Goal: Information Seeking & Learning: Learn about a topic

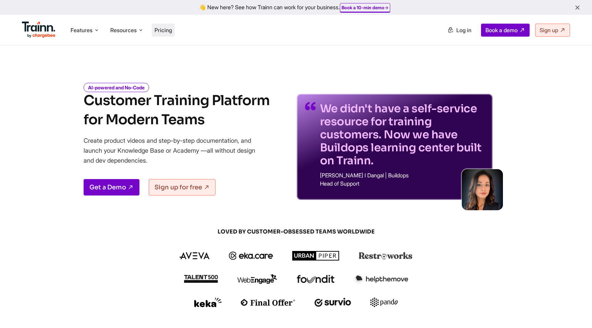
click at [166, 32] on span "Pricing" at bounding box center [163, 30] width 17 height 7
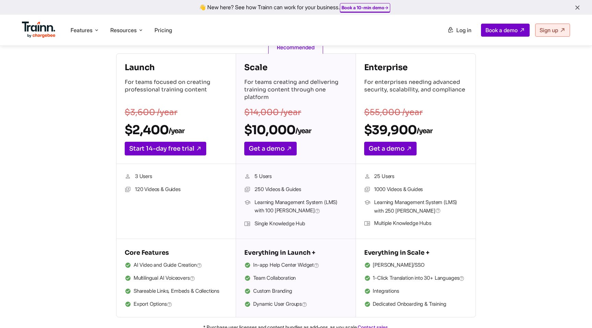
scroll to position [100, 0]
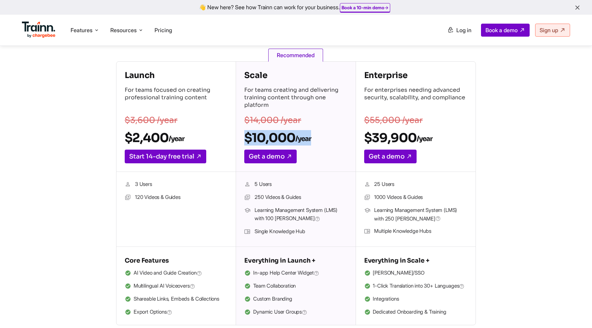
drag, startPoint x: 245, startPoint y: 137, endPoint x: 316, endPoint y: 138, distance: 70.6
click at [316, 138] on h2 "$10,000 /year" at bounding box center [295, 137] width 103 height 15
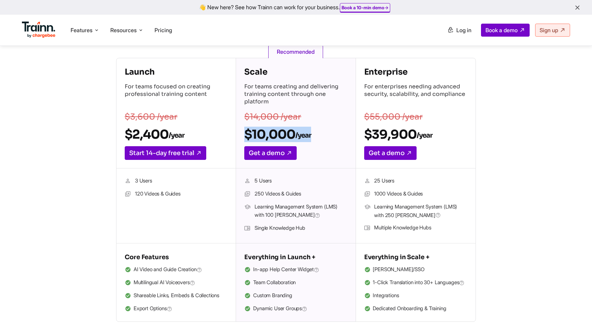
scroll to position [105, 0]
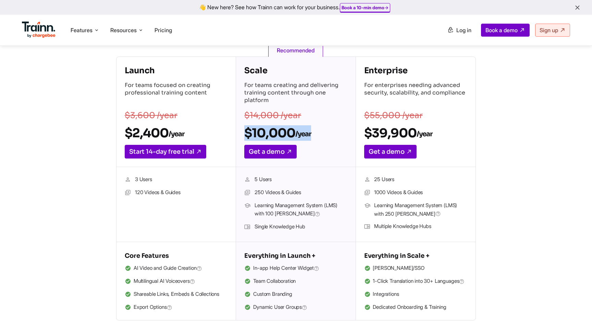
click at [290, 132] on h2 "$10,000 /year" at bounding box center [295, 132] width 103 height 15
drag, startPoint x: 315, startPoint y: 131, endPoint x: 242, endPoint y: 127, distance: 73.4
click at [242, 127] on div "Scale For teams creating and delivering training content through one platform $…" at bounding box center [295, 112] width 119 height 110
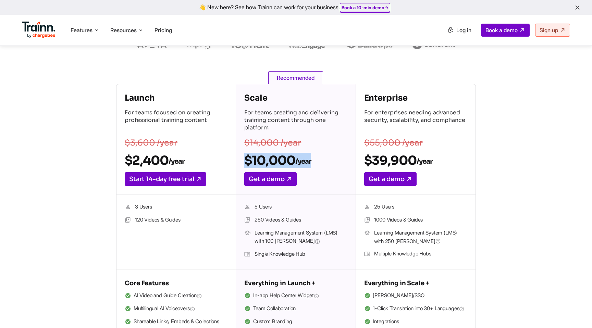
scroll to position [77, 0]
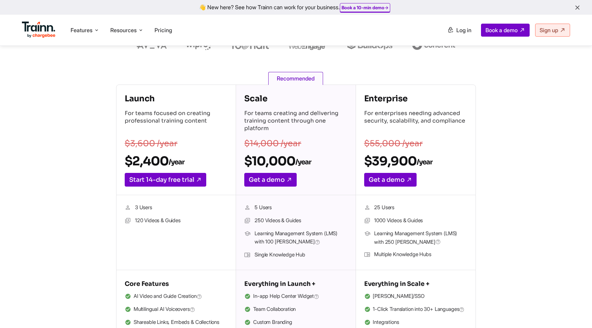
click at [515, 134] on div "Launch For teams focused on creating professional training content $3,600 /year…" at bounding box center [295, 217] width 493 height 264
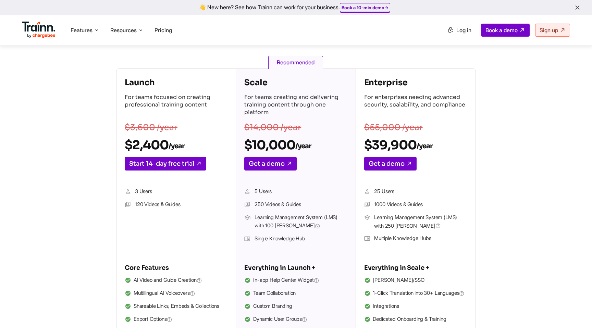
scroll to position [46, 0]
